Goal: Task Accomplishment & Management: Use online tool/utility

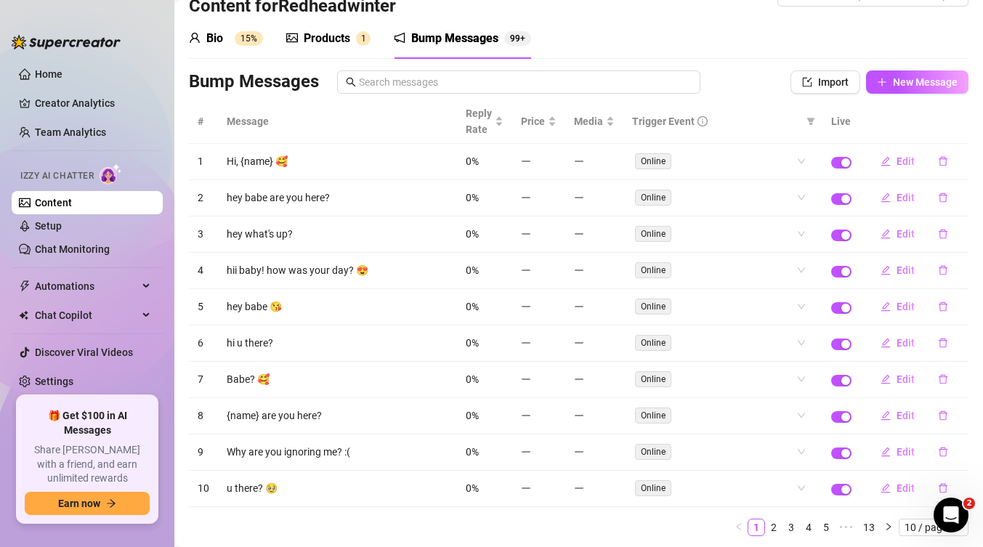
scroll to position [36, 0]
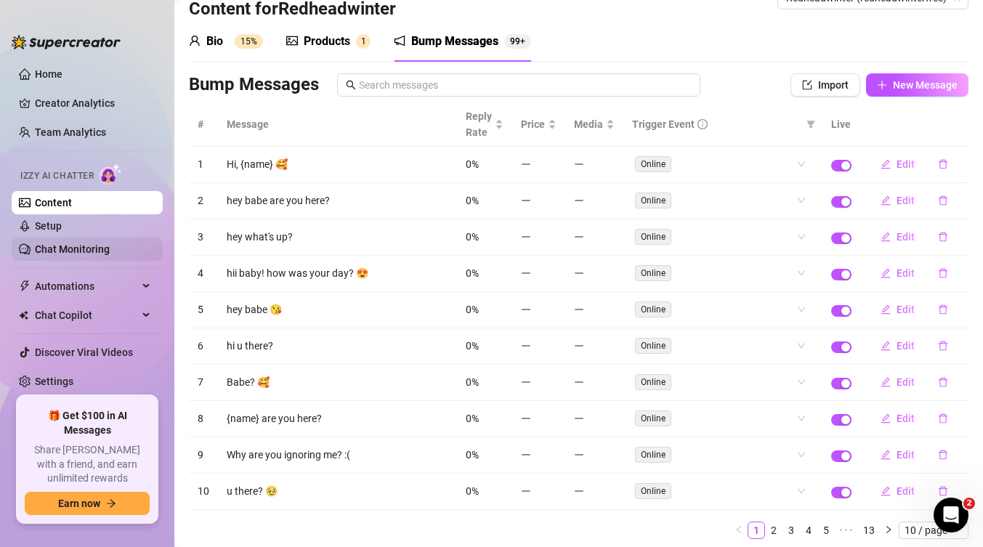
click at [86, 249] on link "Chat Monitoring" at bounding box center [72, 249] width 75 height 12
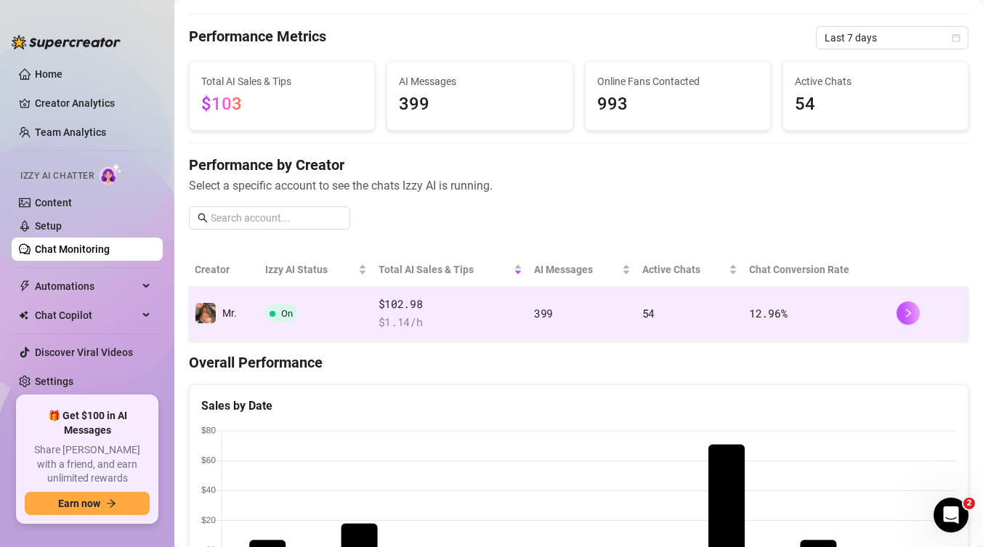
scroll to position [39, 0]
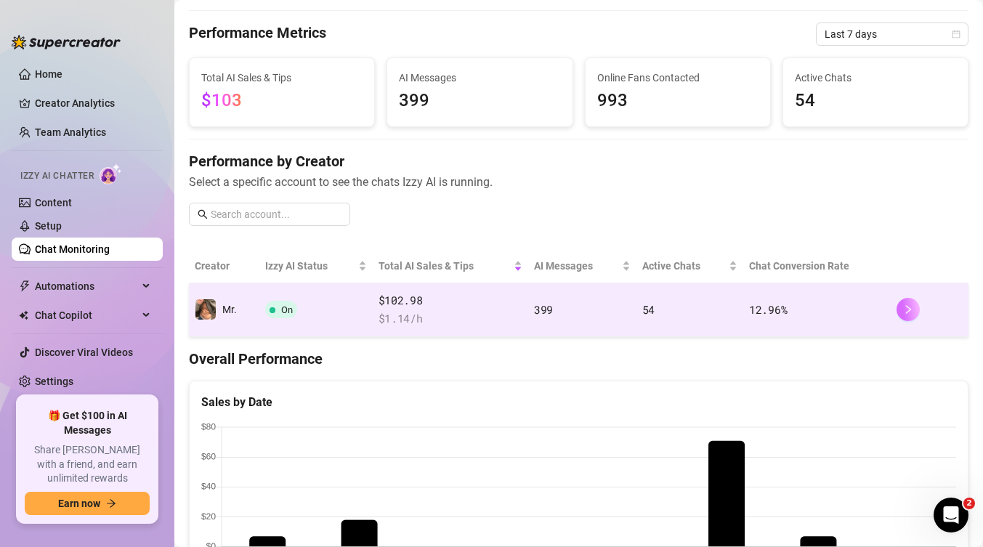
click at [915, 307] on button "button" at bounding box center [907, 309] width 23 height 23
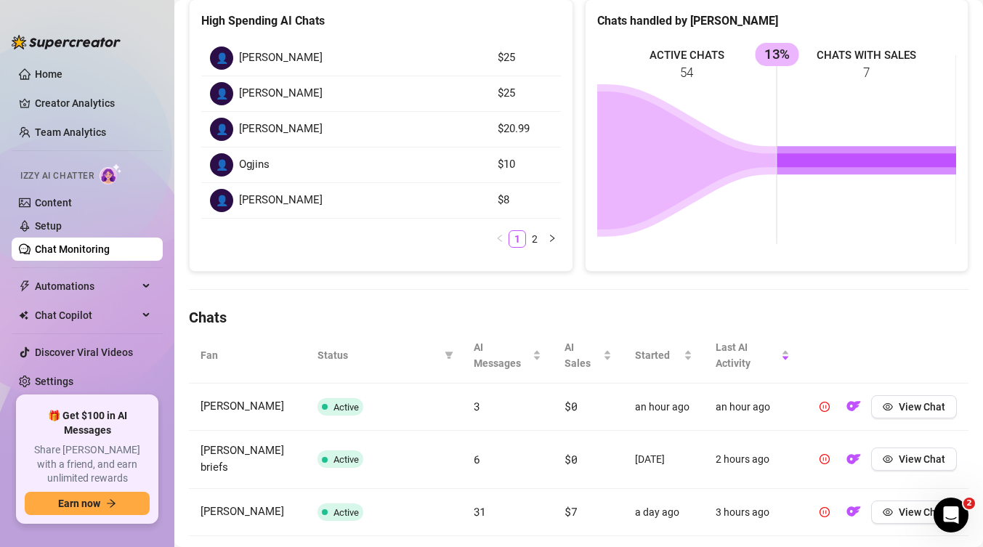
scroll to position [377, 0]
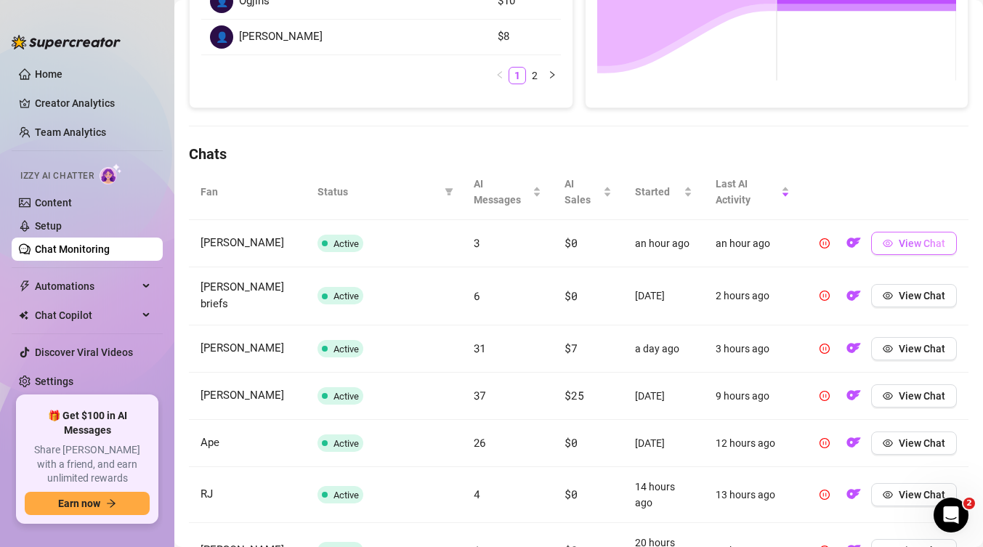
click at [936, 240] on span "View Chat" at bounding box center [921, 244] width 46 height 12
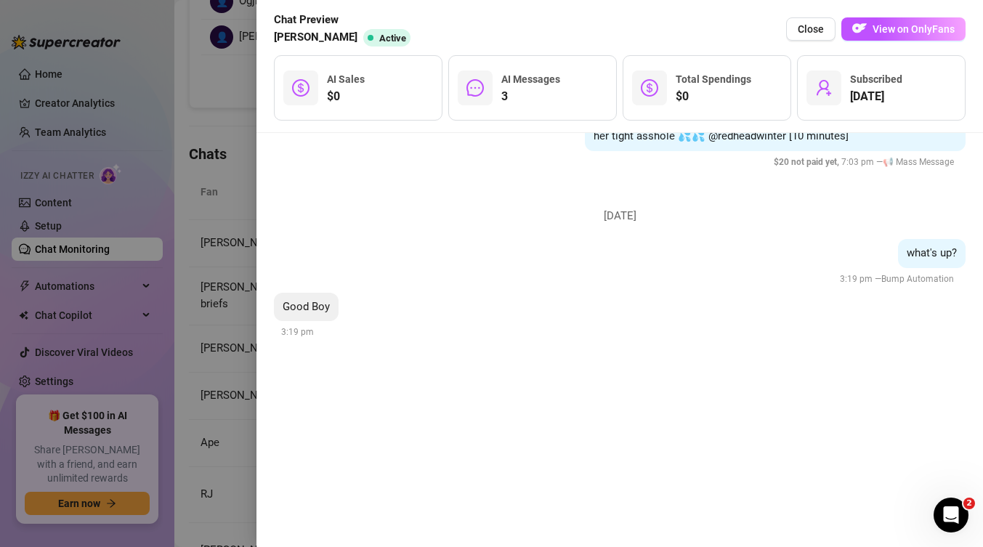
scroll to position [2211, 0]
